Goal: Information Seeking & Learning: Learn about a topic

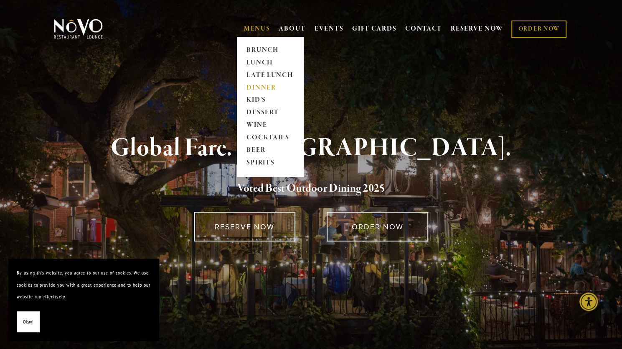
click at [259, 84] on link "DINNER" at bounding box center [270, 88] width 52 height 13
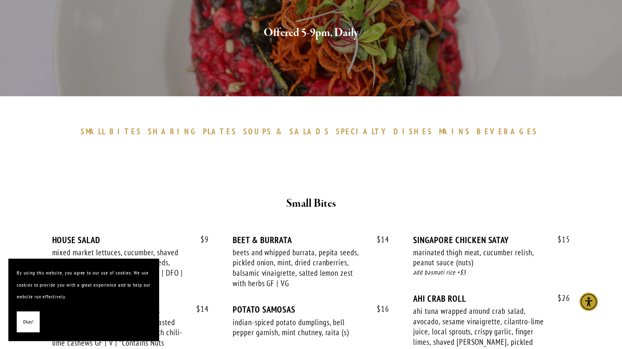
scroll to position [209, 0]
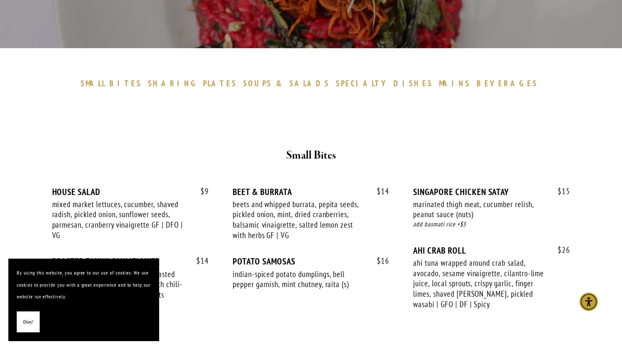
click at [23, 321] on span "Okay!" at bounding box center [28, 322] width 10 height 12
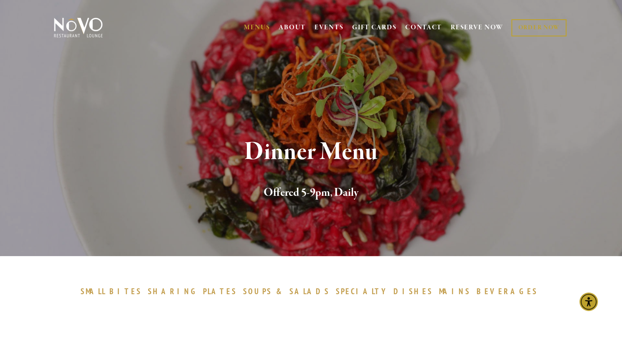
scroll to position [0, 0]
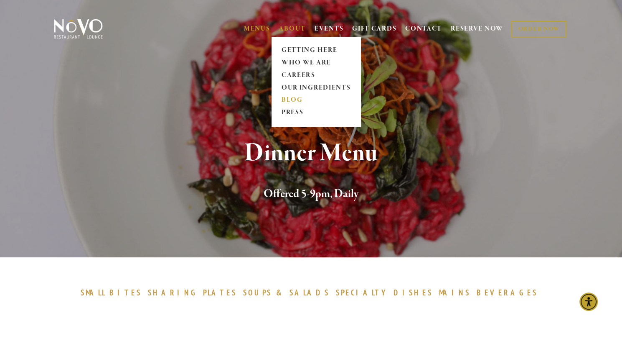
click at [288, 97] on link "BLOG" at bounding box center [316, 100] width 74 height 13
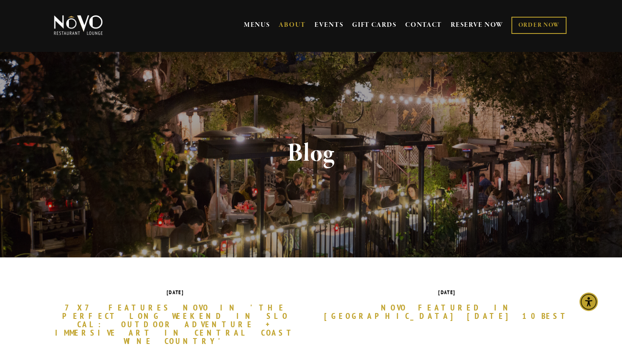
click at [92, 20] on img at bounding box center [78, 25] width 52 height 21
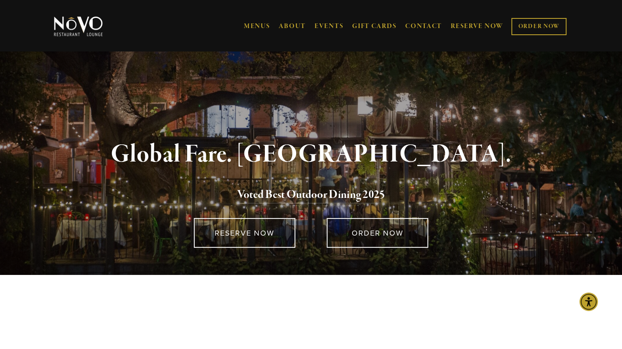
drag, startPoint x: 217, startPoint y: 104, endPoint x: 209, endPoint y: -28, distance: 132.3
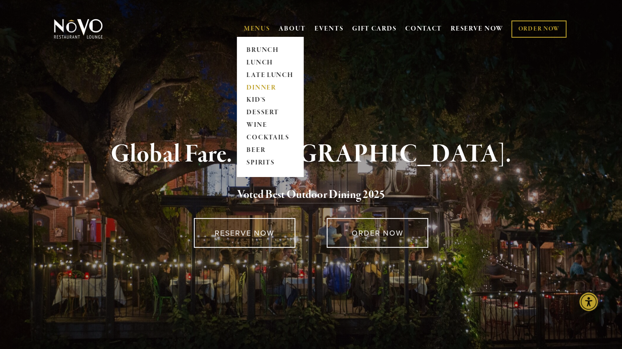
click at [253, 85] on link "DINNER" at bounding box center [270, 88] width 52 height 13
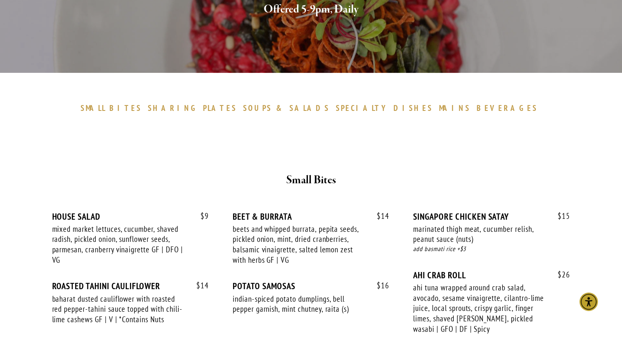
scroll to position [209, 0]
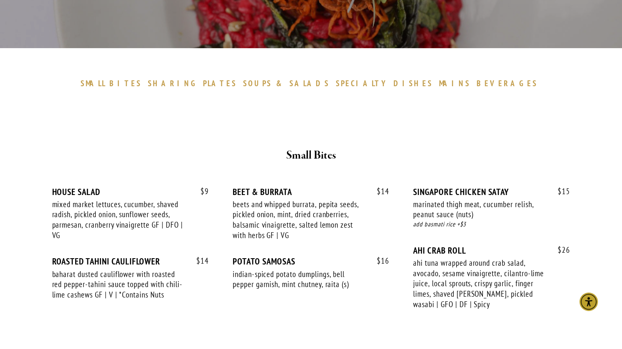
click at [365, 84] on span "SPECIALTY" at bounding box center [363, 83] width 54 height 10
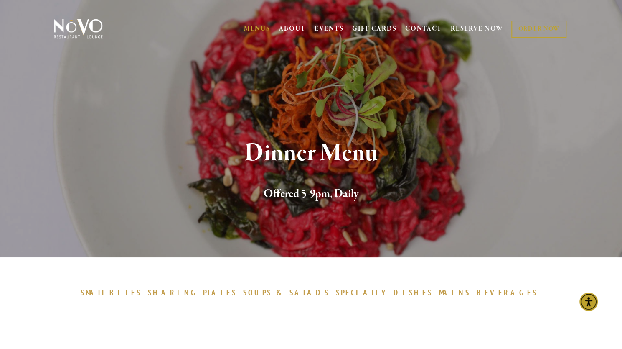
drag, startPoint x: 346, startPoint y: 162, endPoint x: 263, endPoint y: -10, distance: 190.7
